Goal: Download file/media

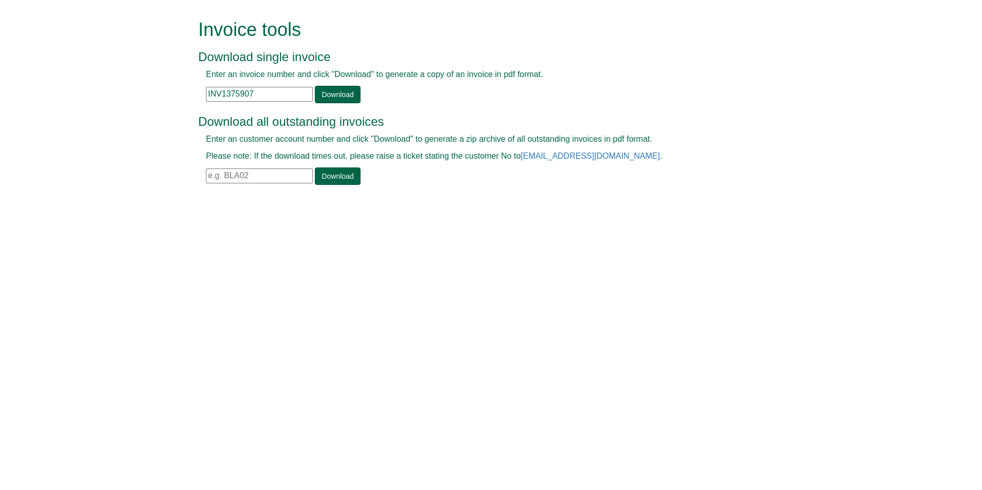
click at [258, 177] on input "text" at bounding box center [259, 176] width 107 height 15
paste input "WAR06"
click at [330, 176] on link "Download" at bounding box center [337, 175] width 45 height 17
drag, startPoint x: 253, startPoint y: 176, endPoint x: 168, endPoint y: 188, distance: 86.2
click at [171, 188] on form "Invoice tools Download single invoice Enter an invoice number and click "Downlo…" at bounding box center [491, 103] width 982 height 207
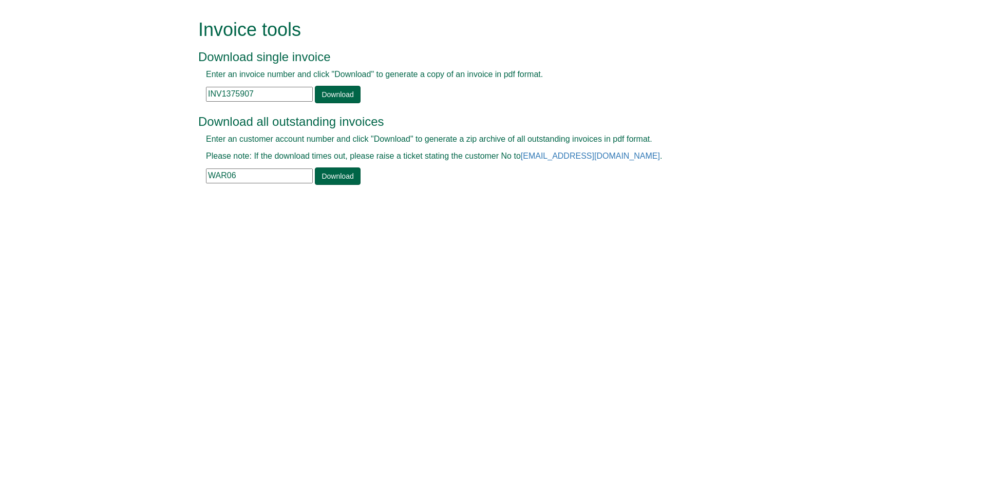
paste input "JAC44"
click at [338, 172] on link "Download" at bounding box center [337, 175] width 45 height 17
drag, startPoint x: 265, startPoint y: 178, endPoint x: 104, endPoint y: 178, distance: 160.8
click at [104, 178] on form "Invoice tools Download single invoice Enter an invoice number and click "Downlo…" at bounding box center [491, 103] width 982 height 207
paste input "ALL99"
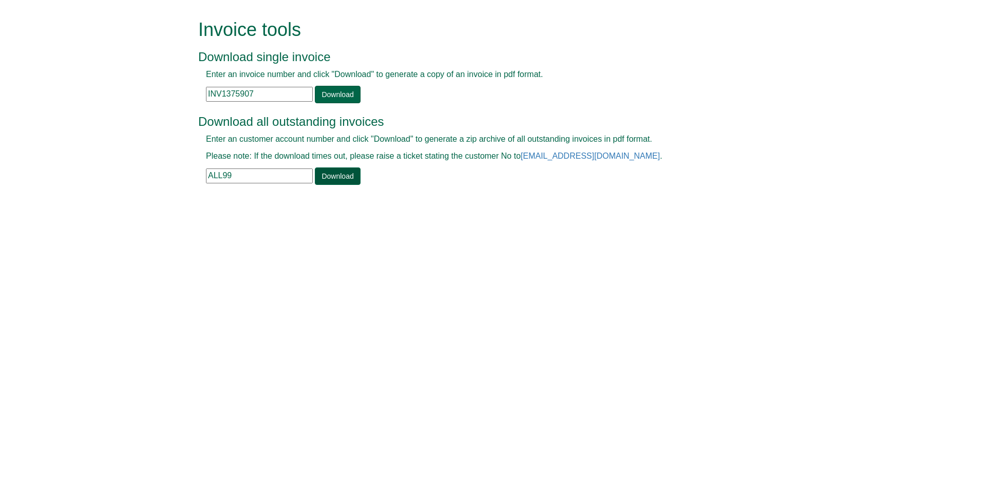
type input "ALL99"
click at [347, 170] on link "Download" at bounding box center [337, 175] width 45 height 17
